Goal: Find specific page/section: Find specific page/section

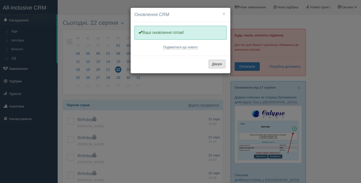
click at [215, 65] on button "Дякую" at bounding box center [217, 64] width 17 height 9
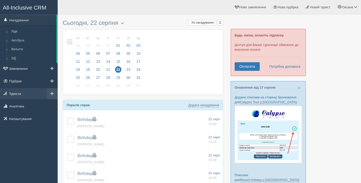
click at [18, 91] on link "Туристи" at bounding box center [29, 93] width 58 height 11
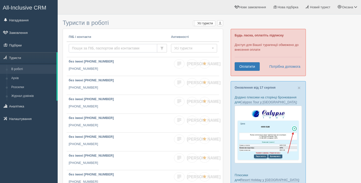
click at [80, 51] on input "text" at bounding box center [113, 48] width 88 height 9
type input "i"
type input "шевченко"
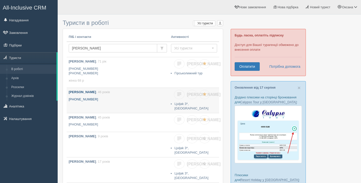
click at [136, 100] on p "+380 67 151 9598" at bounding box center [118, 99] width 98 height 5
